Goal: Task Accomplishment & Management: Manage account settings

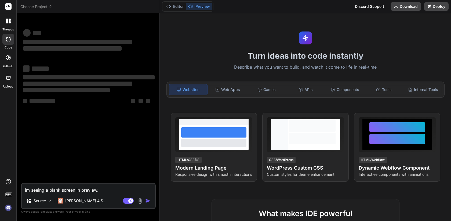
type textarea "x"
click at [8, 208] on img at bounding box center [8, 207] width 9 height 9
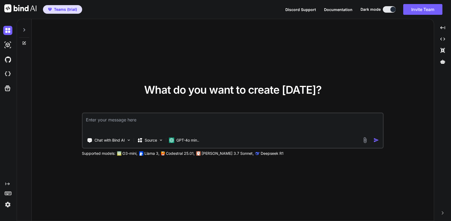
click at [7, 203] on img at bounding box center [7, 204] width 9 height 9
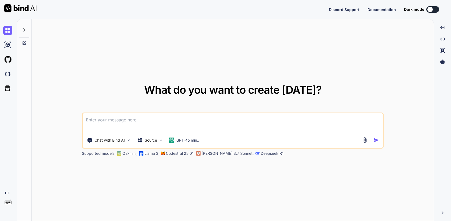
type textarea "x"
click at [8, 207] on img at bounding box center [7, 204] width 9 height 9
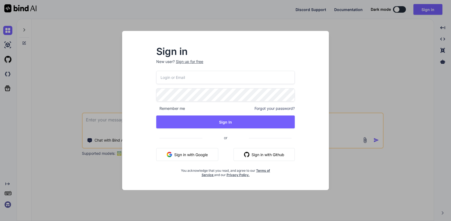
click at [187, 80] on input "email" at bounding box center [225, 77] width 139 height 13
paste input "lancrey@gmail.com"
type input "lancrey@gmail.com"
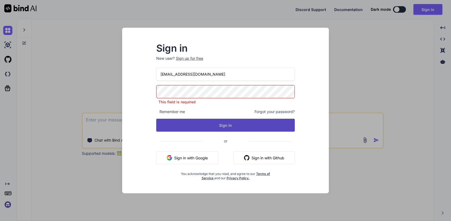
click at [212, 125] on button "Sign In" at bounding box center [225, 124] width 139 height 13
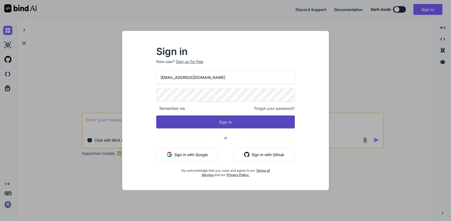
click at [220, 122] on button "Sign In" at bounding box center [225, 121] width 139 height 13
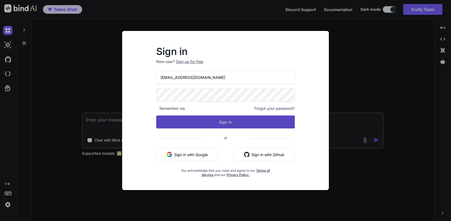
click at [228, 121] on button "Sign In" at bounding box center [225, 121] width 139 height 13
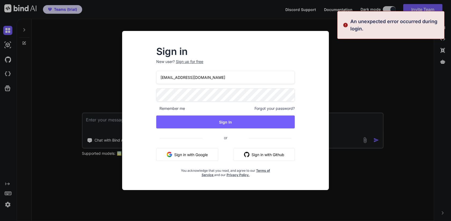
click at [74, 147] on div "Sign in New user? Sign up for free lancrey@gmail.com Remember me Forgot your pa…" at bounding box center [225, 110] width 451 height 221
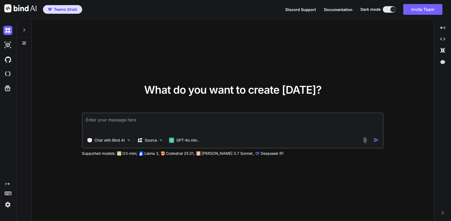
click at [2, 206] on div "Created with Pixso." at bounding box center [7, 194] width 15 height 27
click at [7, 205] on img at bounding box center [7, 204] width 9 height 9
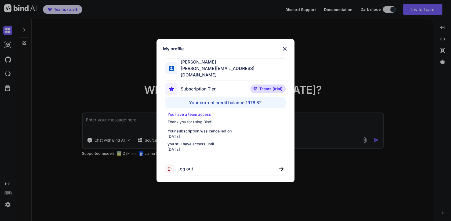
click at [188, 168] on span "Log out" at bounding box center [186, 168] width 16 height 6
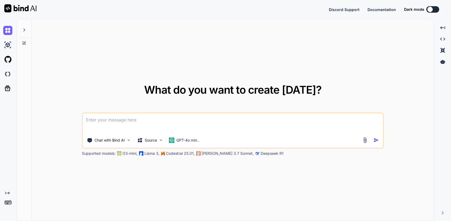
type textarea "x"
